Goal: Check status: Check status

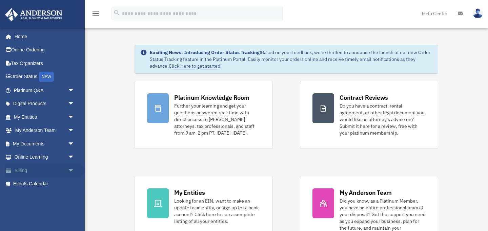
click at [21, 173] on link "Billing arrow_drop_down" at bounding box center [45, 171] width 80 height 14
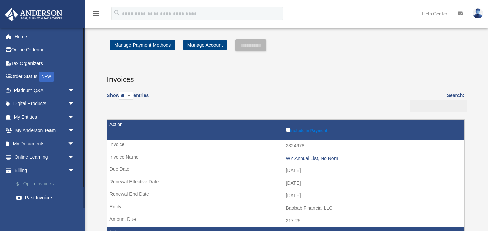
click at [44, 184] on link "$ Open Invoices" at bounding box center [46, 184] width 75 height 14
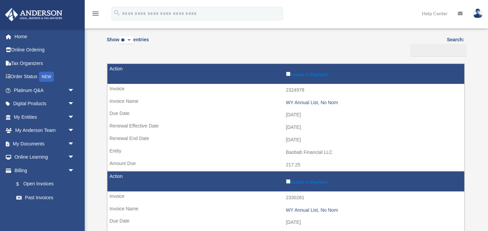
scroll to position [57, 0]
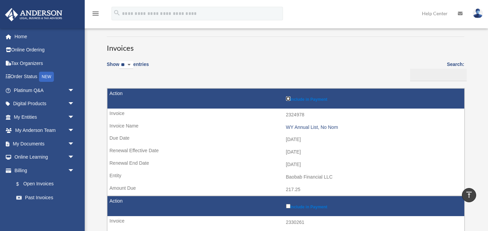
scroll to position [29, 0]
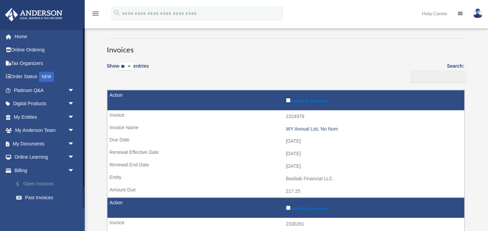
click at [42, 182] on link "$ Open Invoices" at bounding box center [46, 184] width 75 height 14
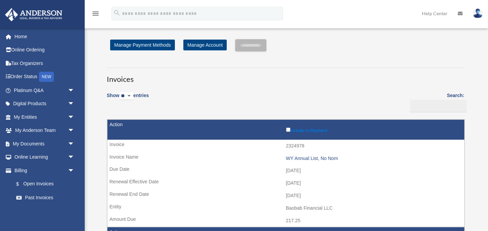
click at [293, 74] on h3 "Invoices" at bounding box center [285, 76] width 357 height 17
click at [43, 192] on link "Past Invoices" at bounding box center [46, 198] width 75 height 14
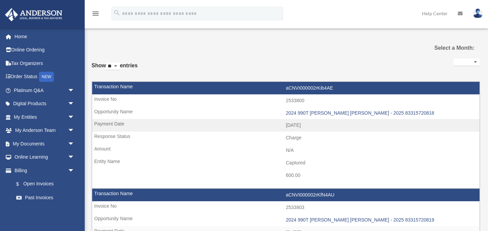
select select
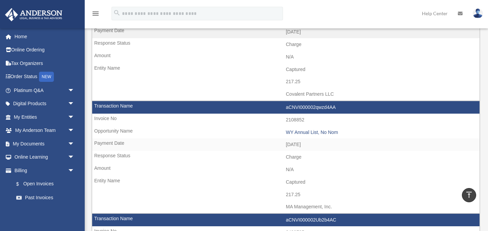
scroll to position [309, 0]
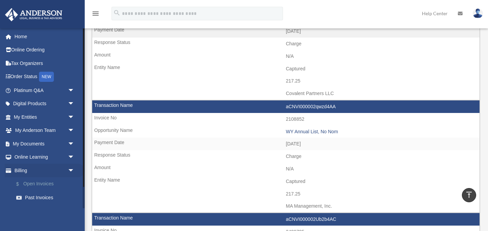
click at [44, 184] on link "$ Open Invoices" at bounding box center [46, 184] width 75 height 14
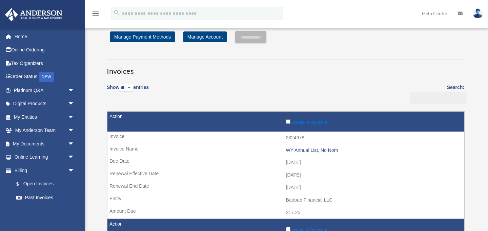
scroll to position [9, 0]
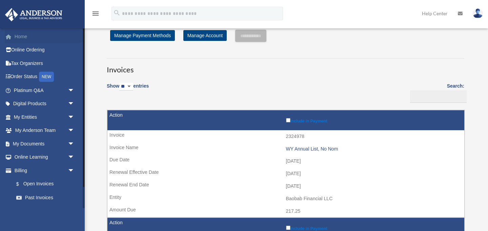
click at [36, 30] on link "Home" at bounding box center [45, 37] width 80 height 14
